Goal: Task Accomplishment & Management: Manage account settings

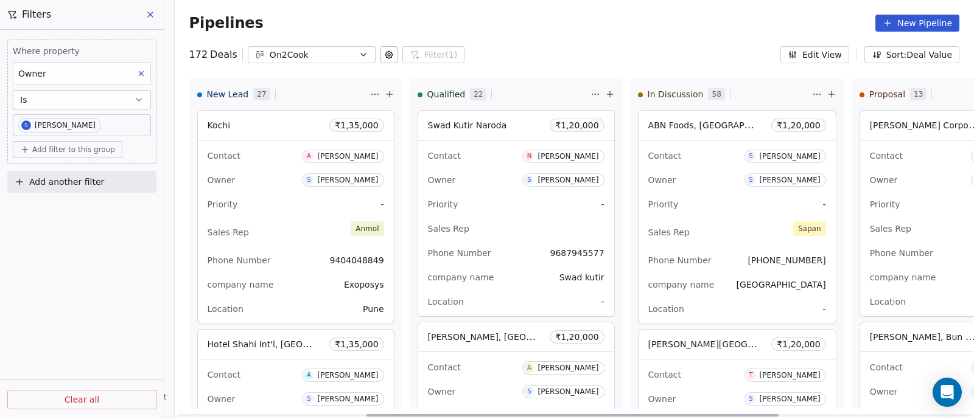
scroll to position [7081, 0]
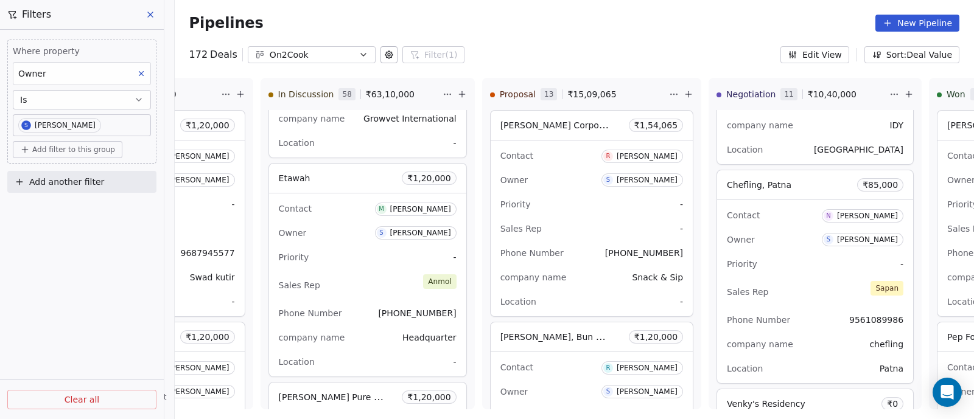
click at [358, 50] on icon "button" at bounding box center [363, 55] width 10 height 10
click at [437, 56] on html "On2Cook India Pvt. Ltd. Contacts People Marketing Workflows Campaigns Sales Pip…" at bounding box center [487, 209] width 974 height 419
click at [35, 15] on span "Filters" at bounding box center [36, 14] width 29 height 15
click at [153, 15] on icon at bounding box center [150, 15] width 10 height 10
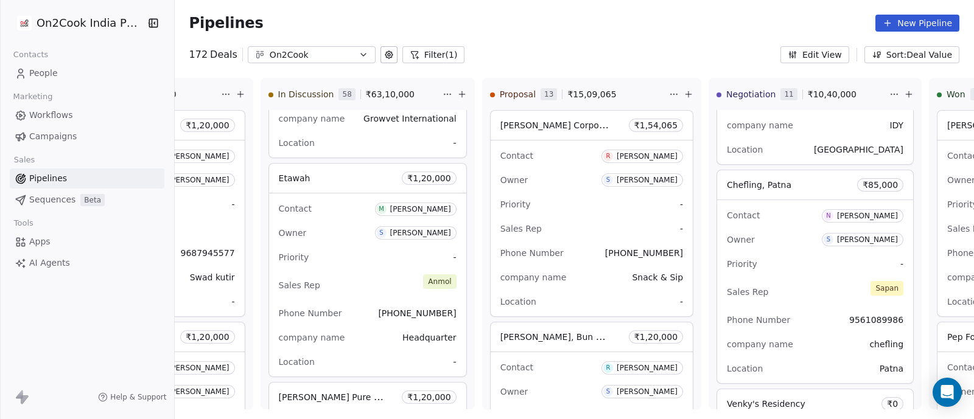
click at [428, 58] on button "Filter (1)" at bounding box center [433, 54] width 63 height 17
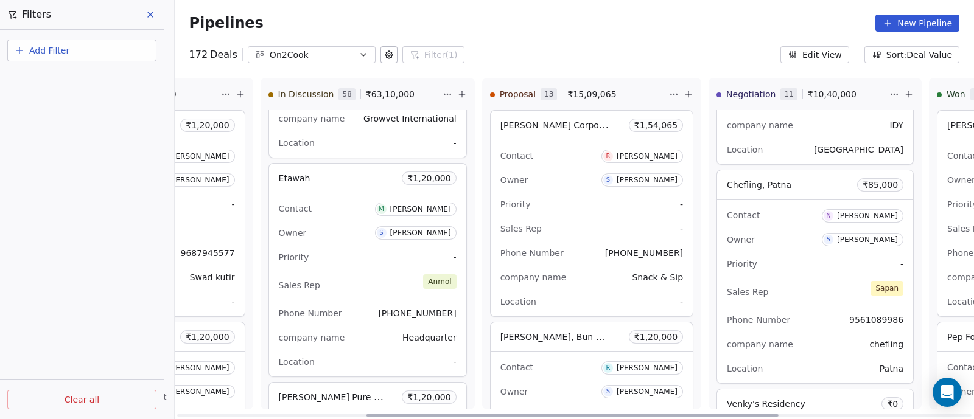
click at [557, 52] on div "172 Deals On2Cook Filter (1) Filters Add Filter Clear all Edit View Sort: Deal …" at bounding box center [574, 54] width 799 height 17
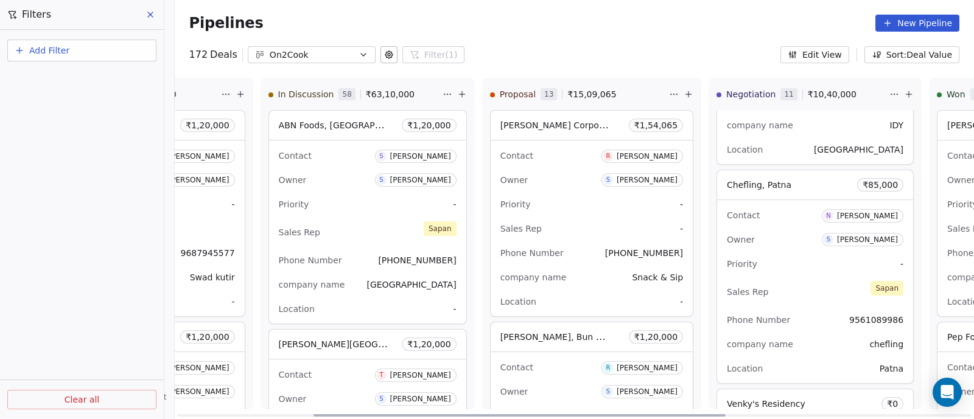
scroll to position [0, 0]
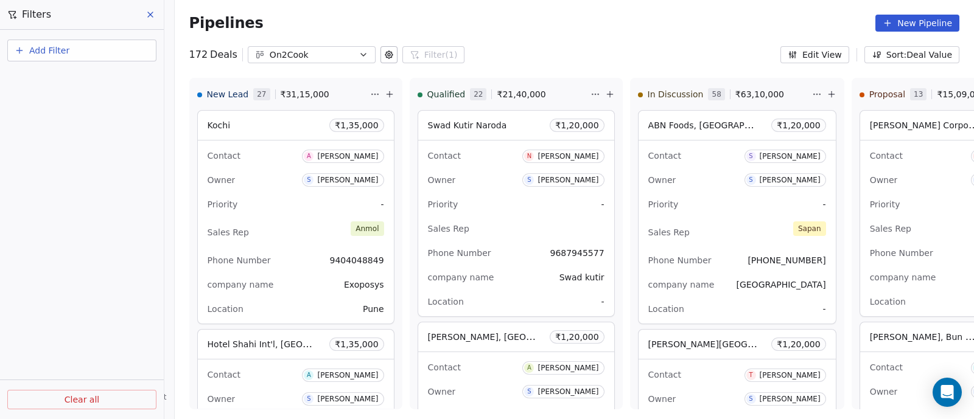
click at [889, 55] on button "Sort: Deal Value" at bounding box center [911, 54] width 95 height 17
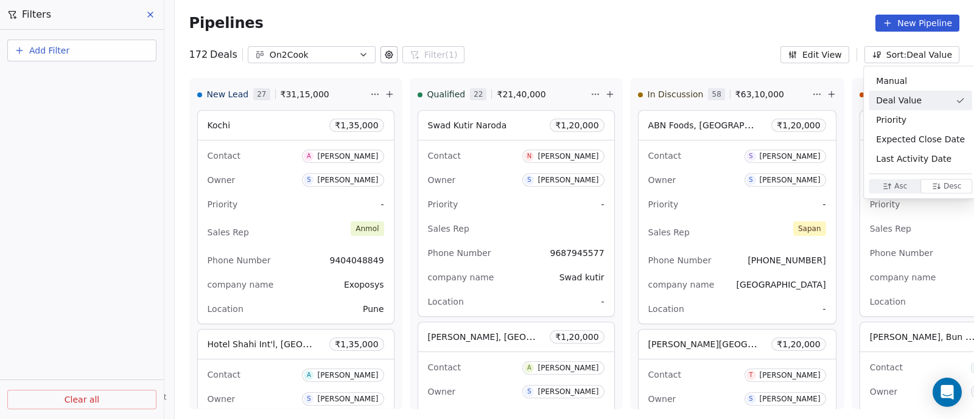
click at [686, 32] on html "On2Cook India Pvt. Ltd. Contacts People Marketing Workflows Campaigns Sales Pip…" at bounding box center [487, 209] width 974 height 419
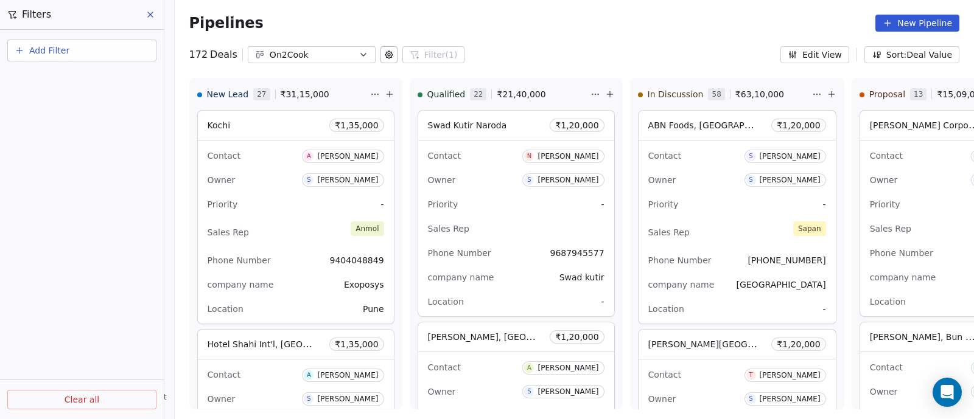
click at [152, 15] on icon at bounding box center [150, 15] width 10 height 10
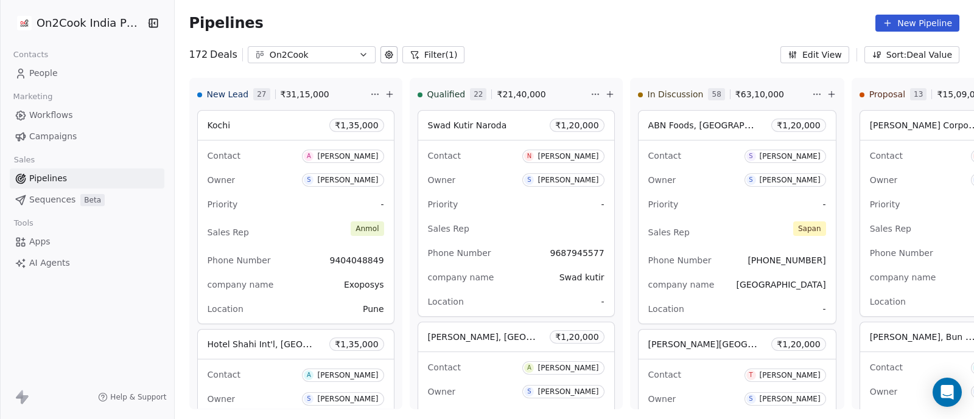
click at [46, 116] on span "Workflows" at bounding box center [51, 115] width 44 height 13
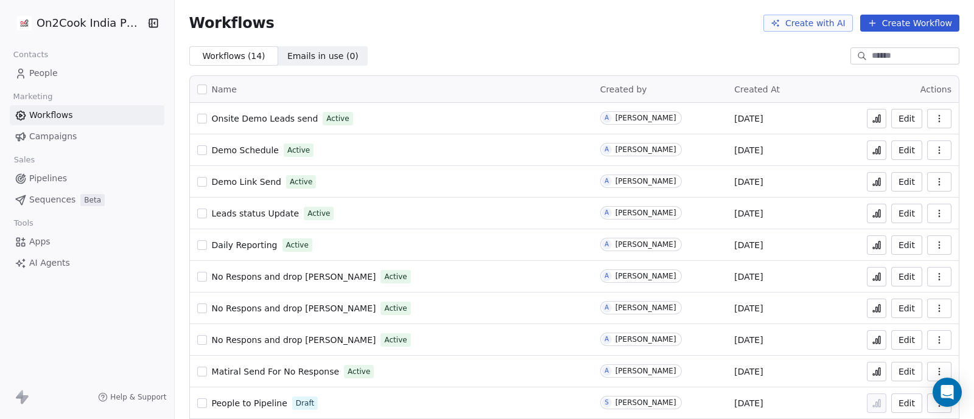
click at [46, 178] on span "Pipelines" at bounding box center [48, 178] width 38 height 13
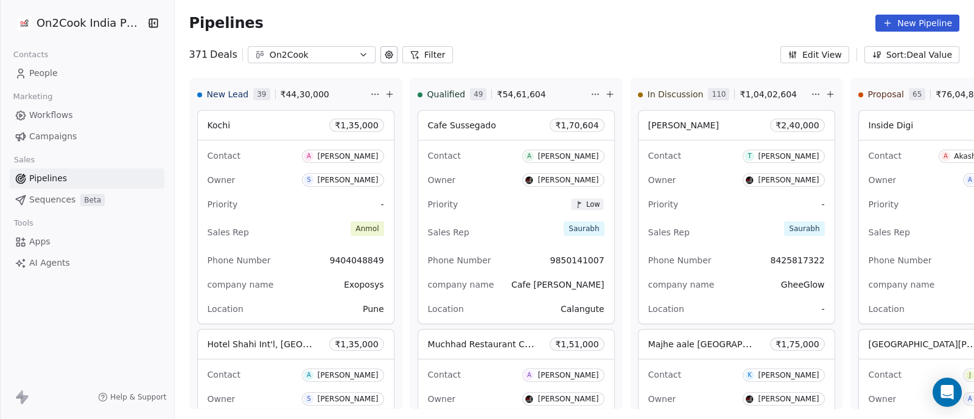
click at [420, 57] on button "Filter" at bounding box center [427, 54] width 51 height 17
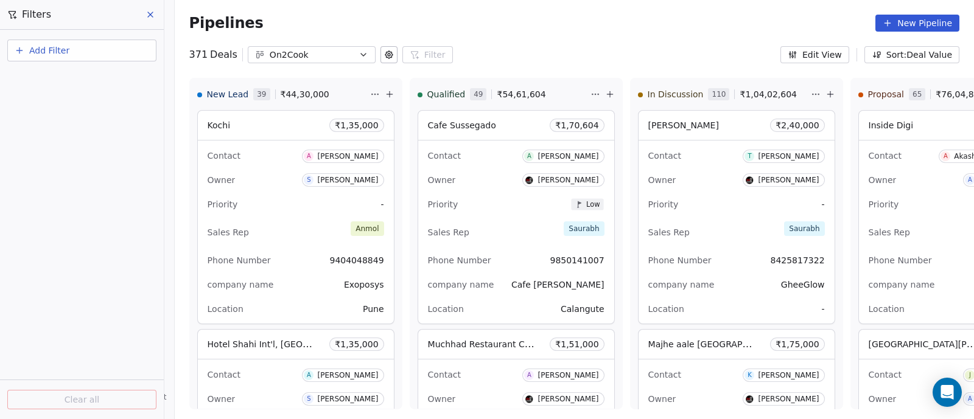
click at [61, 52] on span "Add Filter" at bounding box center [49, 50] width 40 height 13
click at [61, 99] on span "Contact properties" at bounding box center [59, 99] width 79 height 13
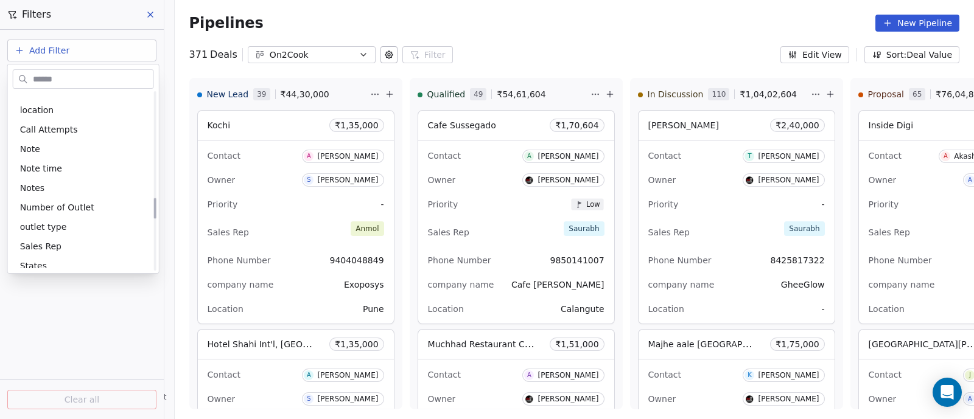
scroll to position [913, 0]
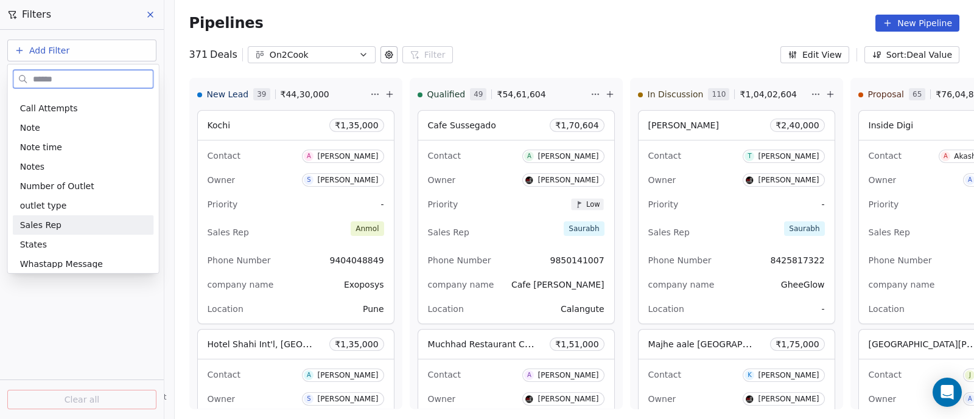
click at [33, 225] on span "Sales Rep" at bounding box center [40, 225] width 41 height 12
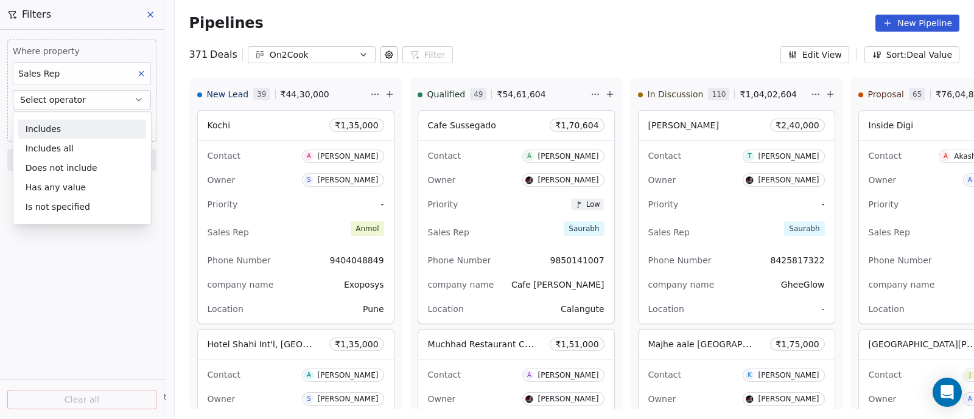
click at [97, 102] on button "Select operator" at bounding box center [82, 99] width 138 height 19
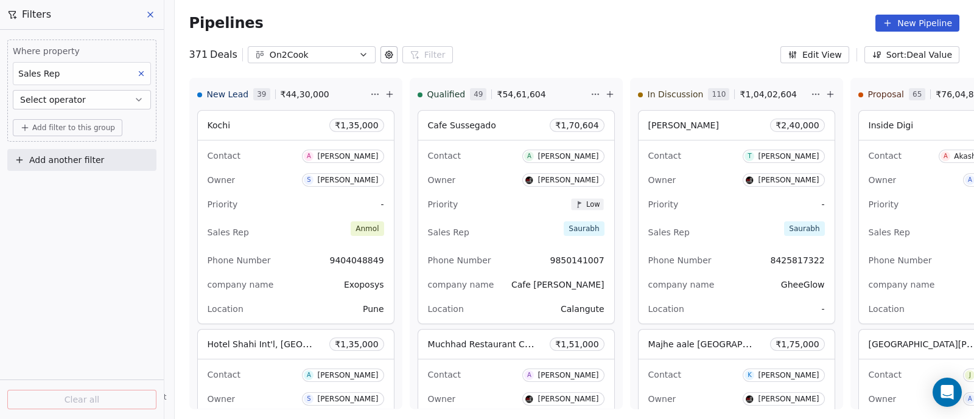
click at [97, 128] on span "Add filter to this group" at bounding box center [73, 128] width 83 height 10
click at [128, 99] on html "On2Cook India Pvt. Ltd. Contacts People Marketing Workflows Campaigns Sales Pip…" at bounding box center [487, 209] width 974 height 419
click at [119, 72] on div "Sales Rep" at bounding box center [82, 73] width 138 height 23
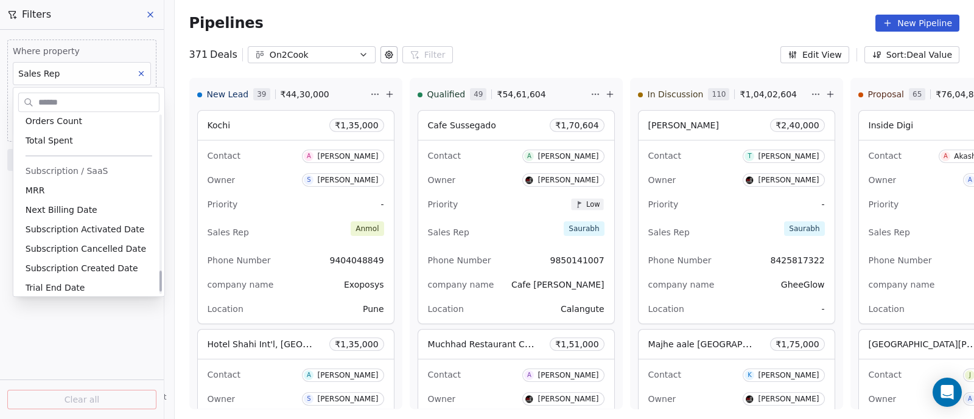
scroll to position [1358, 0]
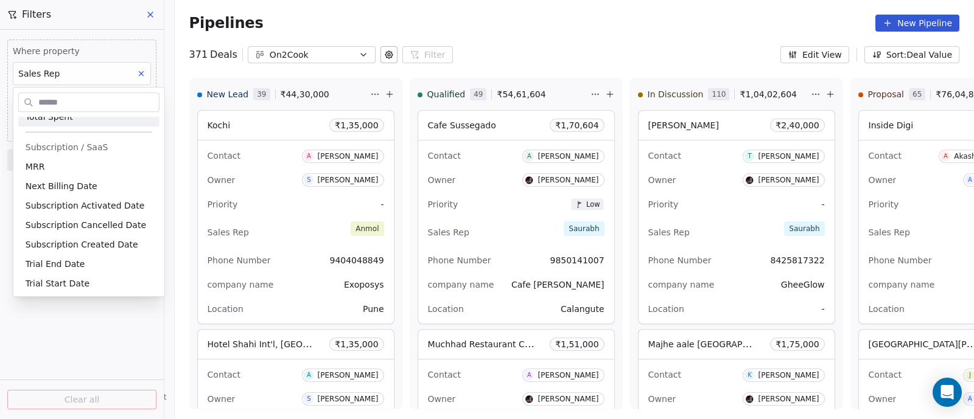
click at [104, 75] on html "On2Cook India Pvt. Ltd. Contacts People Marketing Workflows Campaigns Sales Pip…" at bounding box center [487, 209] width 974 height 419
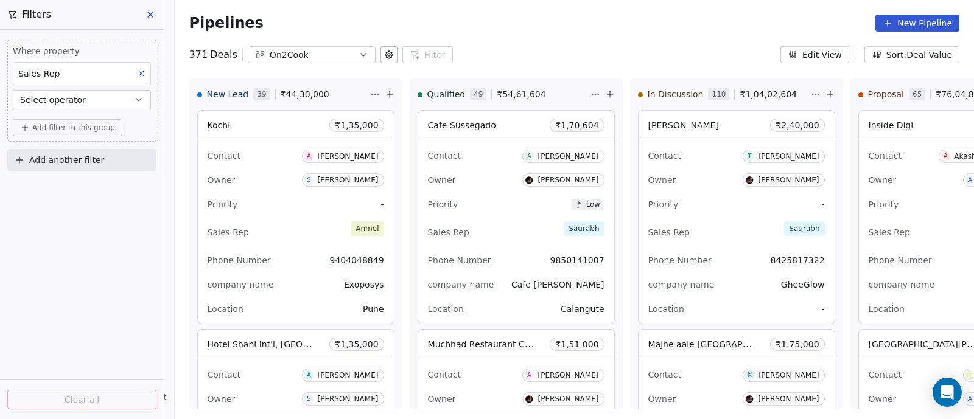
click at [139, 99] on icon "button" at bounding box center [139, 100] width 10 height 10
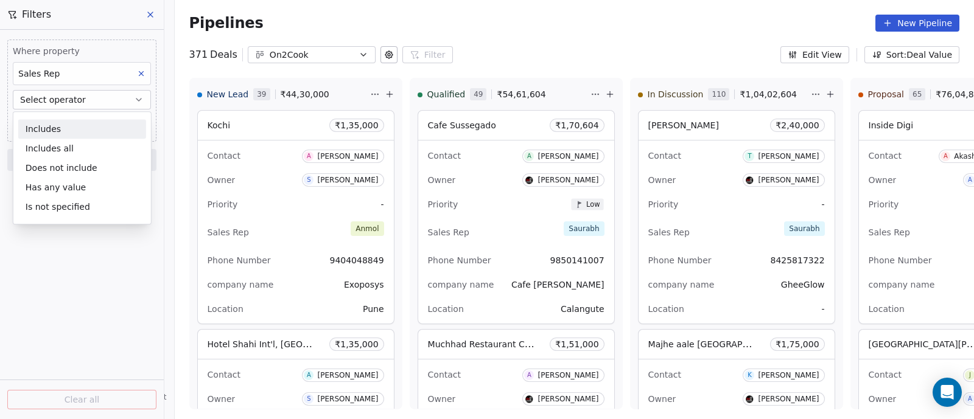
click at [63, 128] on div "Includes" at bounding box center [82, 128] width 128 height 19
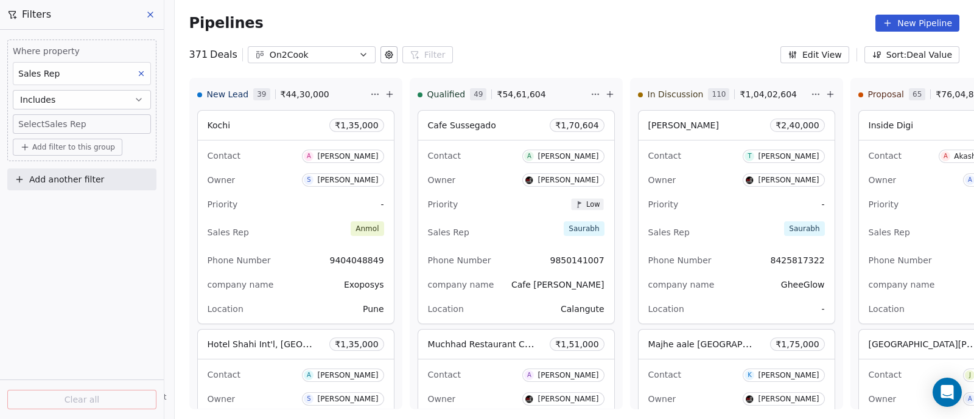
click at [105, 123] on body "On2Cook India Pvt. Ltd. Contacts People Marketing Workflows Campaigns Sales Pip…" at bounding box center [487, 209] width 974 height 419
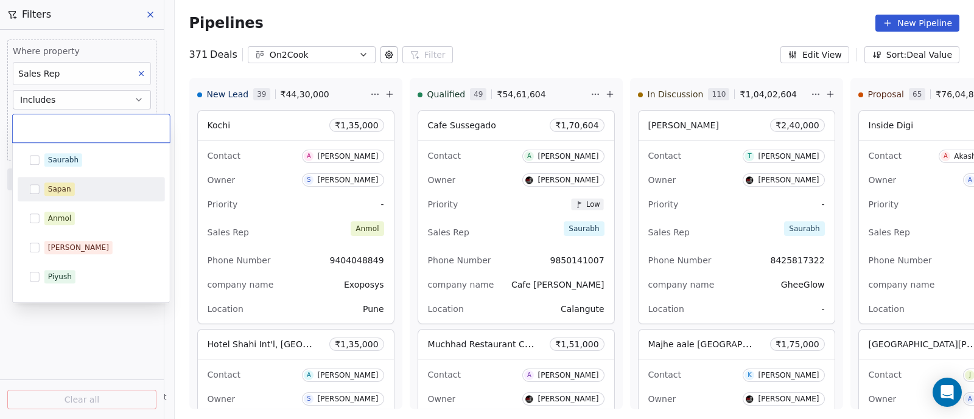
click at [35, 186] on button "Suggestions" at bounding box center [35, 189] width 10 height 10
click at [107, 323] on html "On2Cook India Pvt. Ltd. Contacts People Marketing Workflows Campaigns Sales Pip…" at bounding box center [487, 209] width 974 height 419
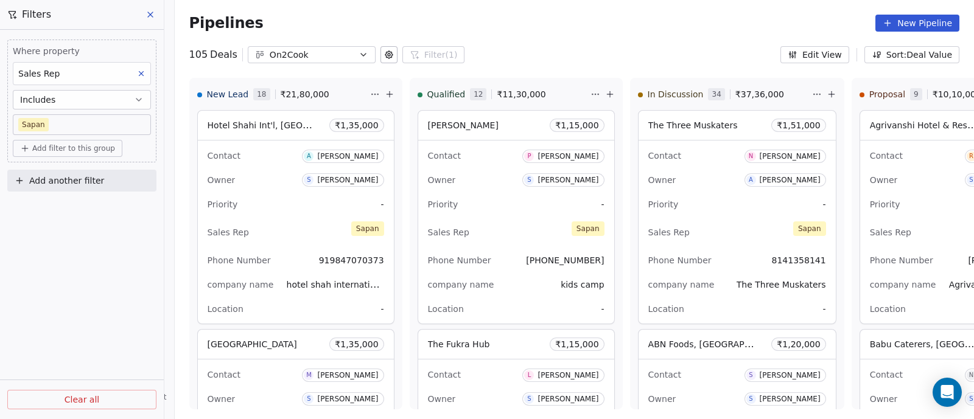
click at [358, 56] on icon "button" at bounding box center [363, 55] width 10 height 10
click at [153, 16] on html "On2Cook India Pvt. Ltd. Contacts People Marketing Workflows Campaigns Sales Pip…" at bounding box center [487, 209] width 974 height 419
click at [150, 13] on icon at bounding box center [150, 15] width 10 height 10
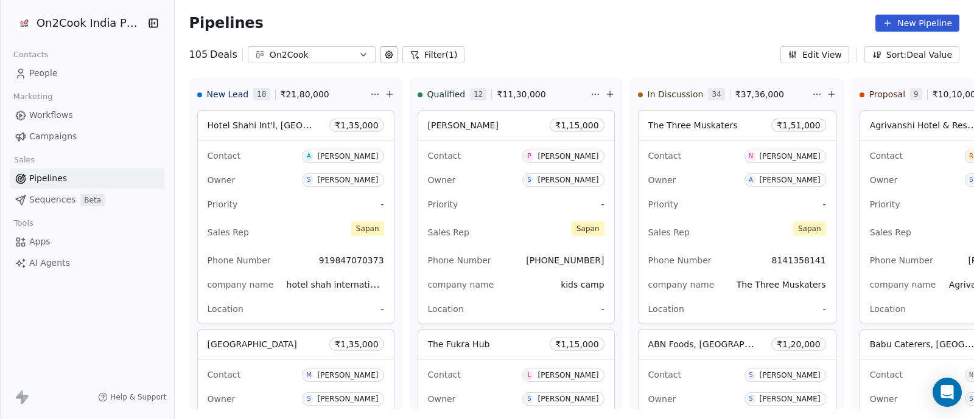
click at [118, 66] on link "People" at bounding box center [87, 73] width 155 height 20
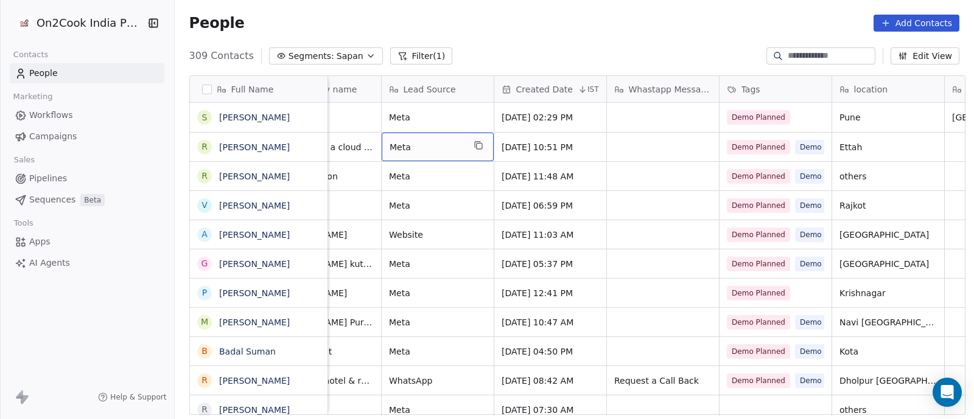
scroll to position [0, 514]
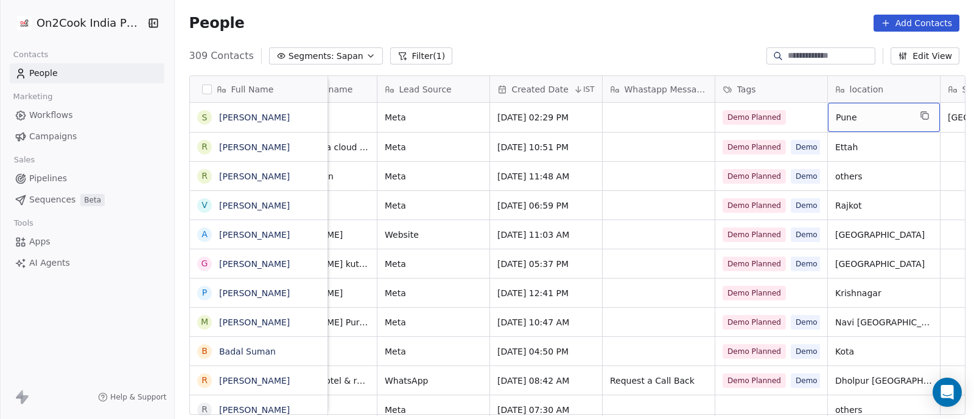
click at [891, 116] on span "Pune" at bounding box center [873, 117] width 74 height 12
click at [903, 172] on html "On2Cook India Pvt. Ltd. Contacts People Marketing Workflows Campaigns Sales Pip…" at bounding box center [487, 209] width 974 height 419
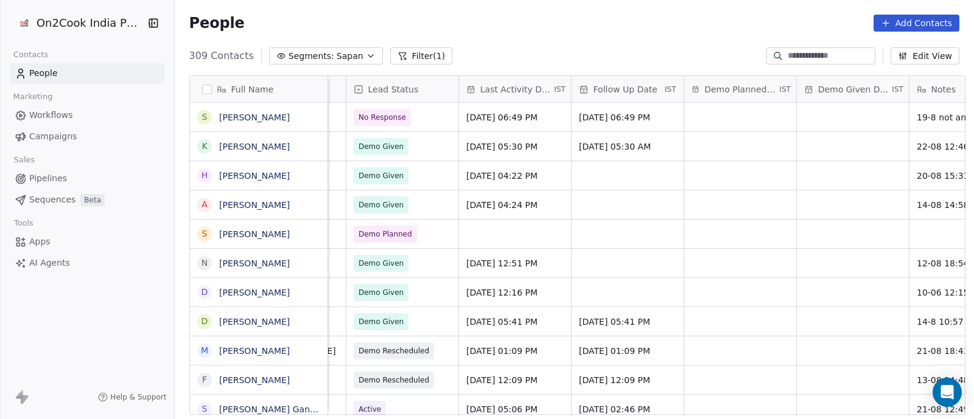
scroll to position [406, 0]
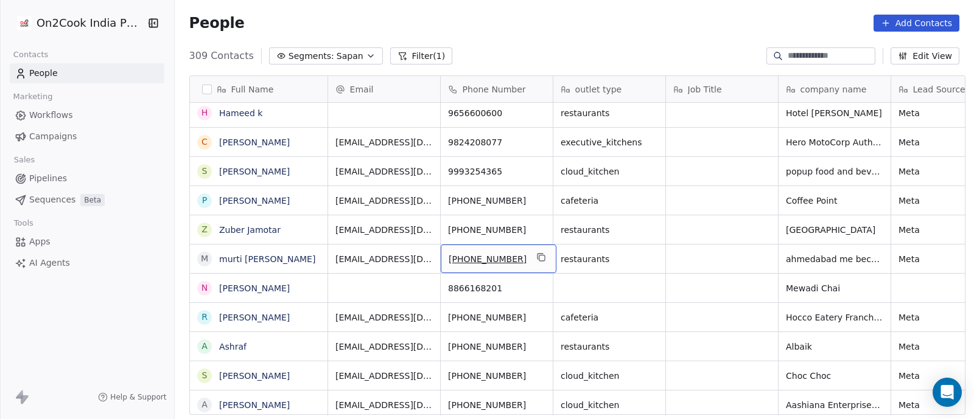
click at [529, 246] on div "[PHONE_NUMBER]" at bounding box center [499, 259] width 116 height 29
click at [562, 54] on html "On2Cook India Pvt. Ltd. Contacts People Marketing Workflows Campaigns Sales Pip…" at bounding box center [487, 209] width 974 height 419
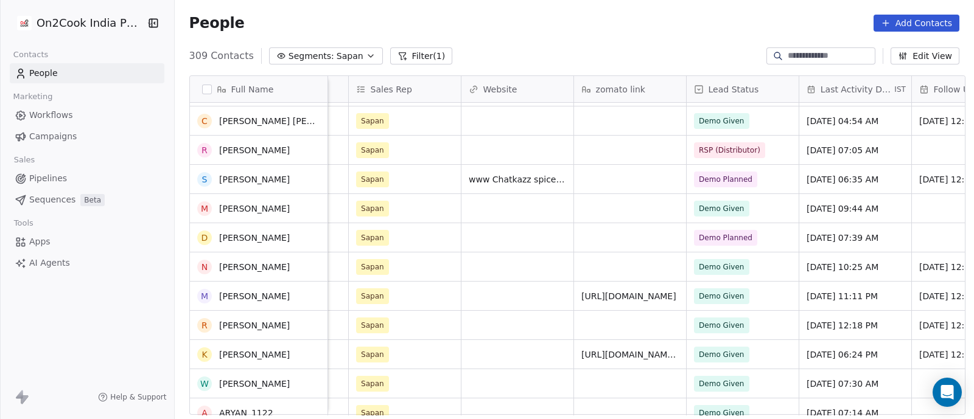
scroll to position [1719, 0]
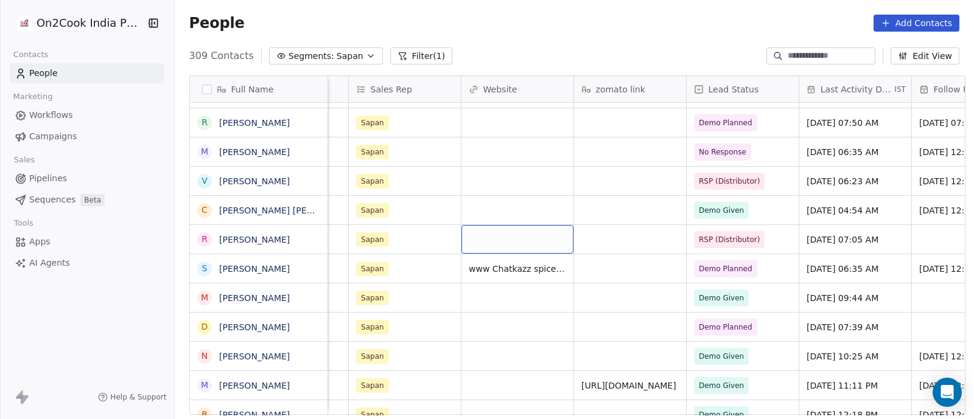
click at [556, 252] on div "grid" at bounding box center [517, 239] width 112 height 29
click at [310, 186] on html "On2Cook India Pvt. Ltd. Contacts People Marketing Workflows Campaigns Sales Pip…" at bounding box center [487, 209] width 974 height 419
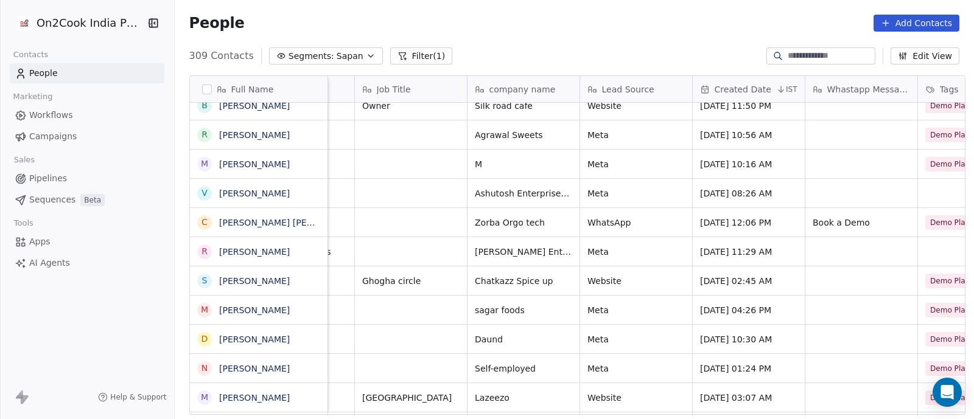
scroll to position [7, 0]
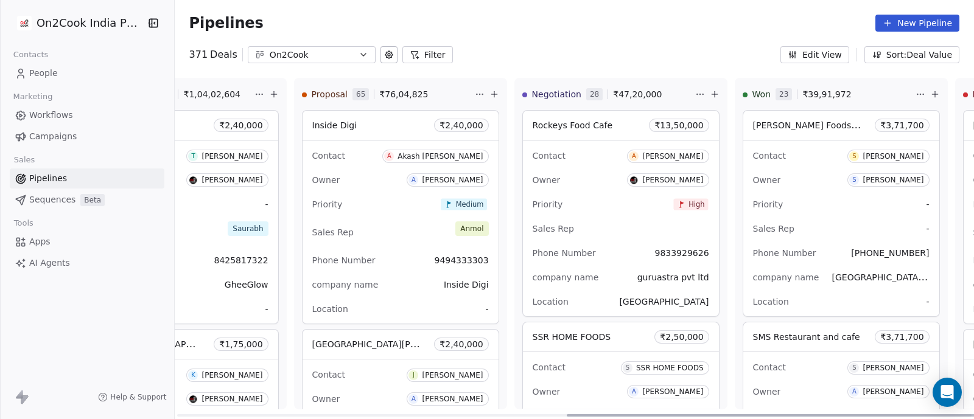
scroll to position [0, 764]
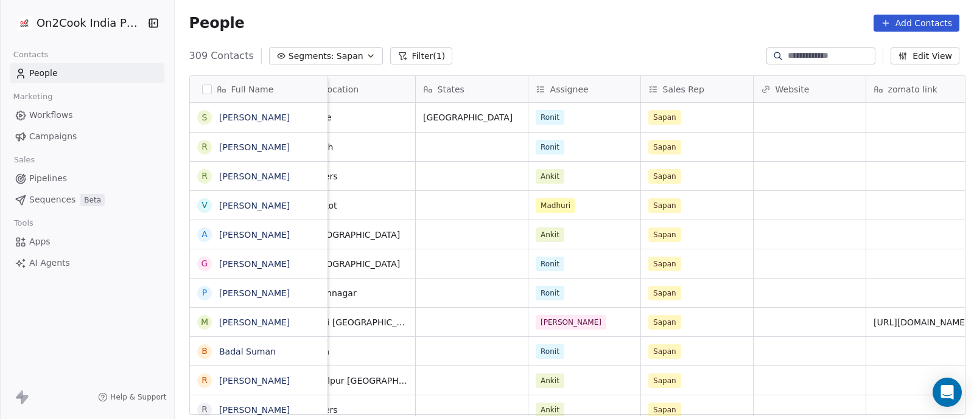
scroll to position [0, 1038]
